Goal: Task Accomplishment & Management: Use online tool/utility

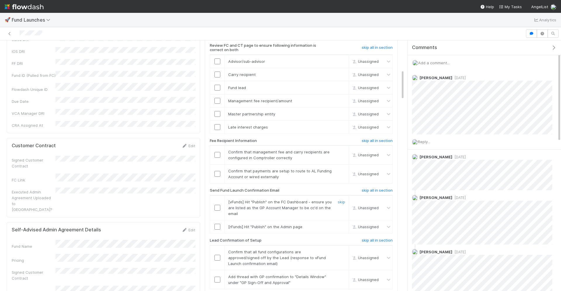
scroll to position [74, 0]
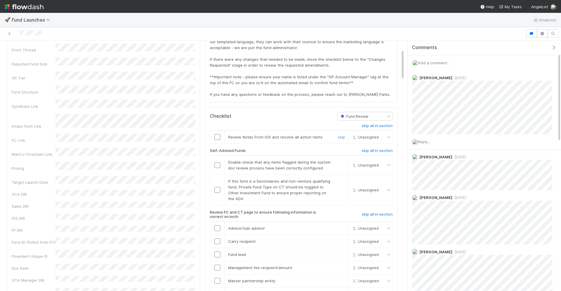
click at [217, 134] on input "checkbox" at bounding box center [218, 137] width 6 height 6
click at [215, 162] on input "checkbox" at bounding box center [218, 165] width 6 height 6
click at [218, 162] on input "checkbox" at bounding box center [218, 165] width 6 height 6
click at [342, 179] on link "skip" at bounding box center [341, 181] width 7 height 5
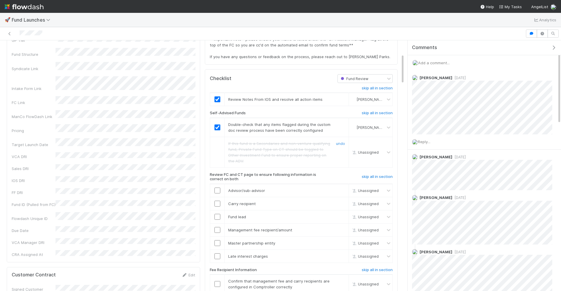
scroll to position [113, 0]
click at [217, 187] on input "checkbox" at bounding box center [218, 190] width 6 height 6
click at [216, 200] on input "checkbox" at bounding box center [218, 203] width 6 height 6
click at [218, 213] on input "checkbox" at bounding box center [218, 216] width 6 height 6
click at [217, 227] on input "checkbox" at bounding box center [218, 230] width 6 height 6
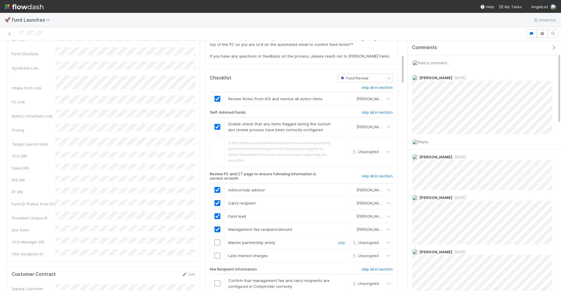
click at [218, 240] on input "checkbox" at bounding box center [218, 243] width 6 height 6
click at [217, 253] on input "checkbox" at bounding box center [218, 256] width 6 height 6
click at [218, 240] on input "checkbox" at bounding box center [218, 243] width 6 height 6
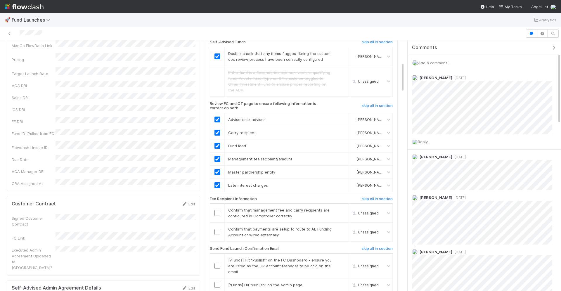
scroll to position [184, 0]
click at [216, 209] on input "checkbox" at bounding box center [218, 212] width 6 height 6
click at [216, 228] on input "checkbox" at bounding box center [218, 231] width 6 height 6
click at [216, 253] on td at bounding box center [217, 265] width 15 height 25
click at [217, 262] on input "checkbox" at bounding box center [218, 265] width 6 height 6
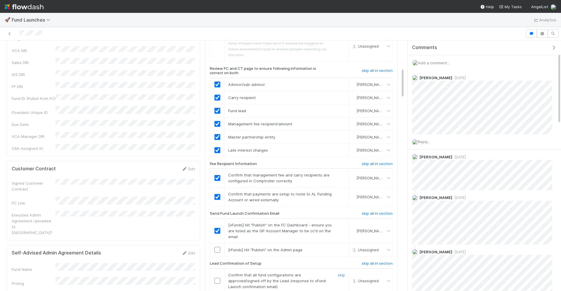
scroll to position [228, 0]
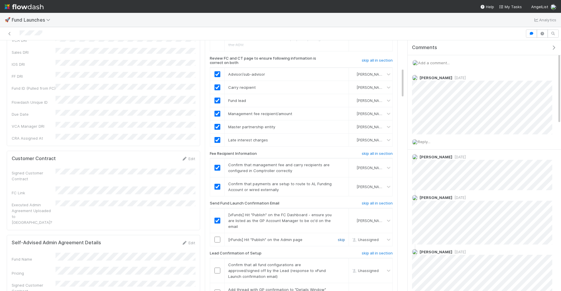
click at [343, 237] on link "skip" at bounding box center [341, 239] width 7 height 5
